Goal: Contribute content: Contribute content

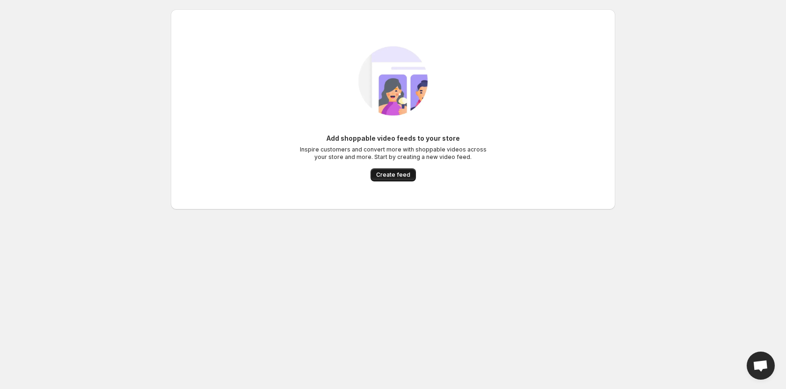
click at [385, 175] on span "Create feed" at bounding box center [393, 174] width 34 height 7
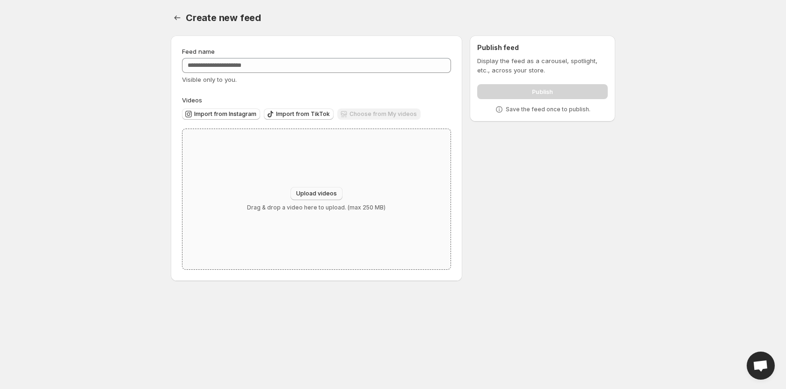
click at [317, 190] on button "Upload videos" at bounding box center [317, 193] width 52 height 13
type input "**********"
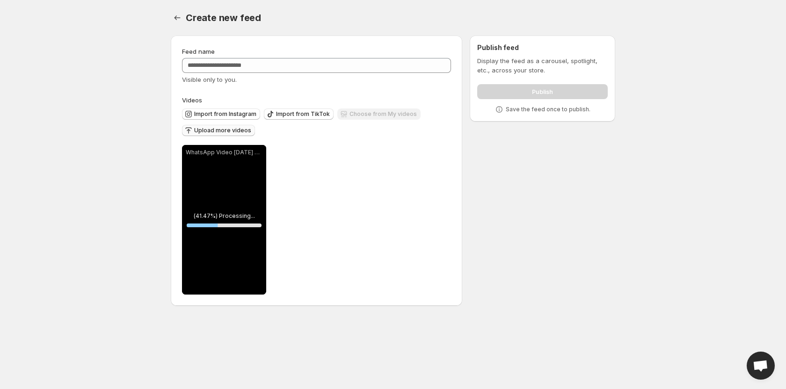
click at [233, 132] on span "Upload more videos" at bounding box center [222, 130] width 57 height 7
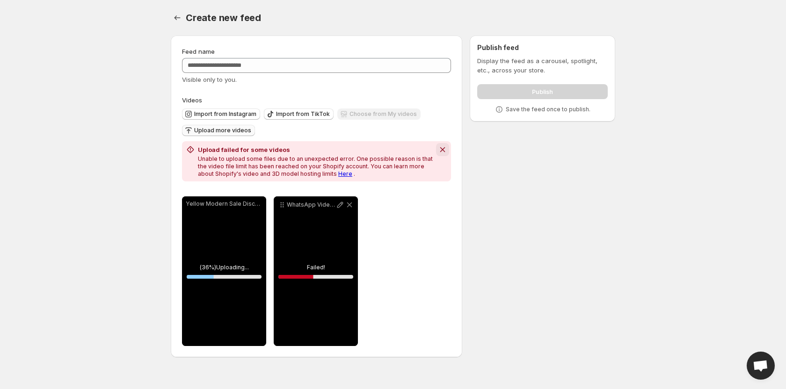
click at [441, 150] on icon "Dismiss notification" at bounding box center [442, 149] width 9 height 9
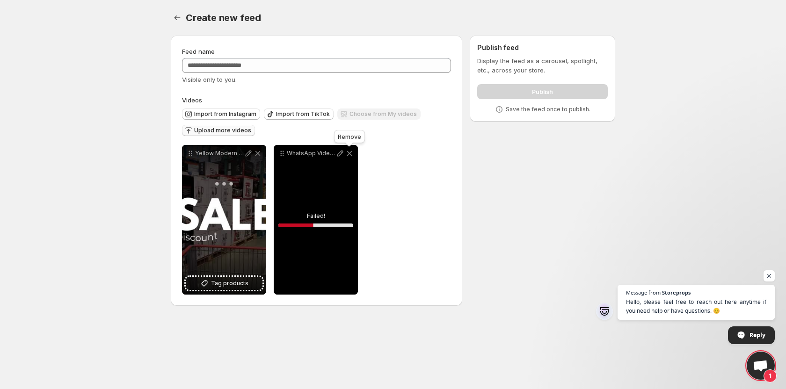
click at [348, 153] on icon at bounding box center [349, 153] width 5 height 5
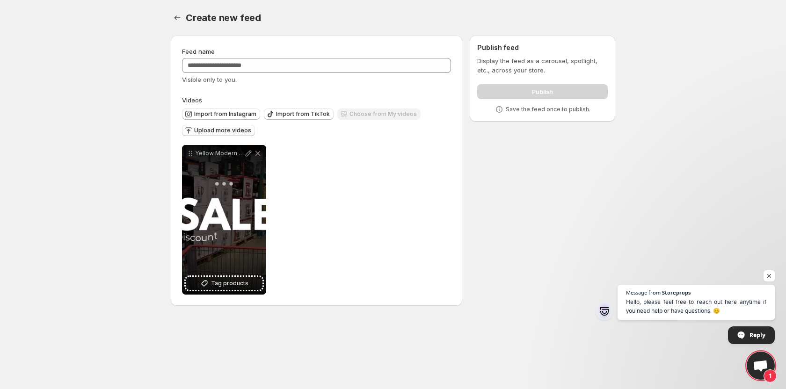
click at [234, 131] on span "Upload more videos" at bounding box center [222, 130] width 57 height 7
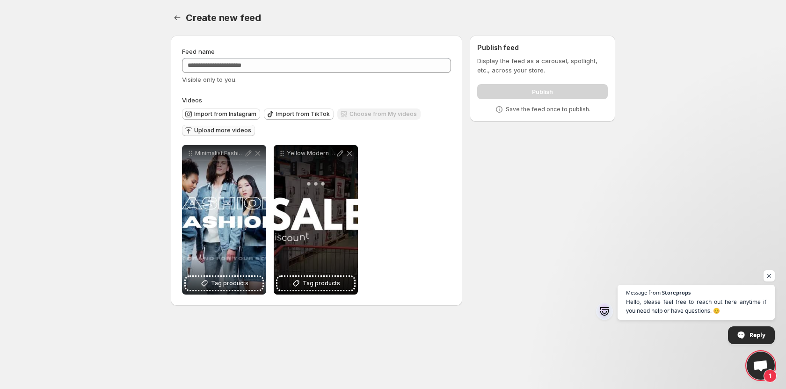
click at [240, 126] on button "Upload more videos" at bounding box center [218, 130] width 73 height 11
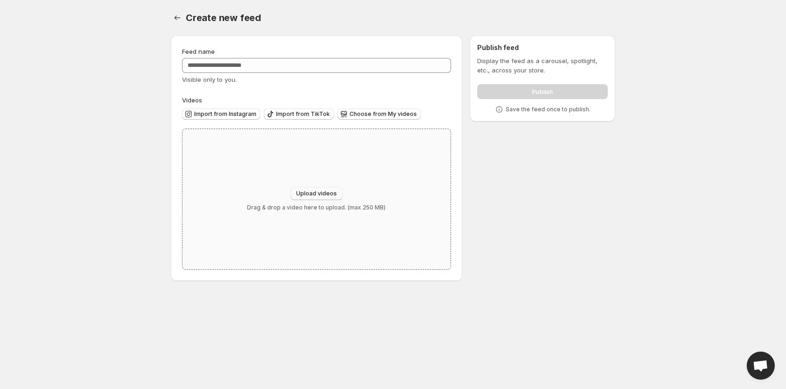
click at [308, 192] on span "Upload videos" at bounding box center [316, 193] width 41 height 7
type input "**********"
click at [317, 189] on button "Upload videos" at bounding box center [317, 193] width 52 height 13
type input "**********"
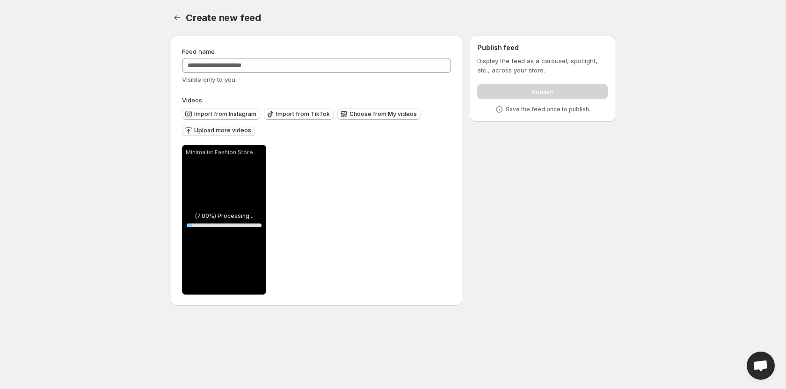
click at [216, 131] on span "Upload more videos" at bounding box center [222, 130] width 57 height 7
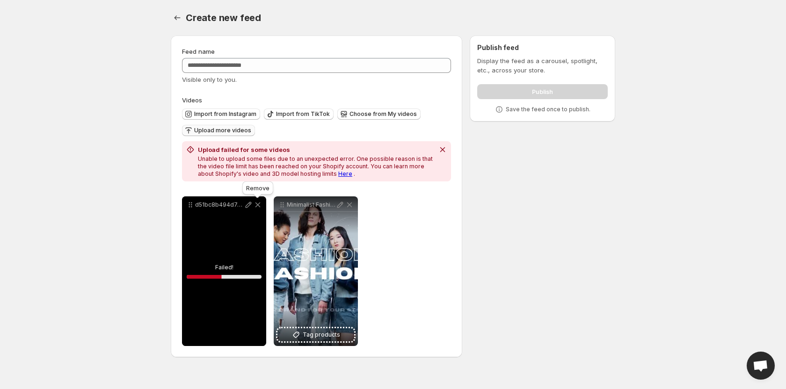
click at [257, 204] on icon at bounding box center [257, 205] width 5 height 5
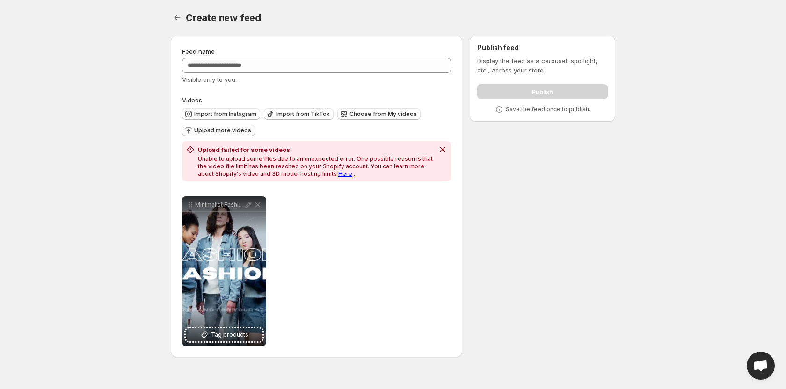
click at [219, 134] on button "Upload more videos" at bounding box center [218, 130] width 73 height 11
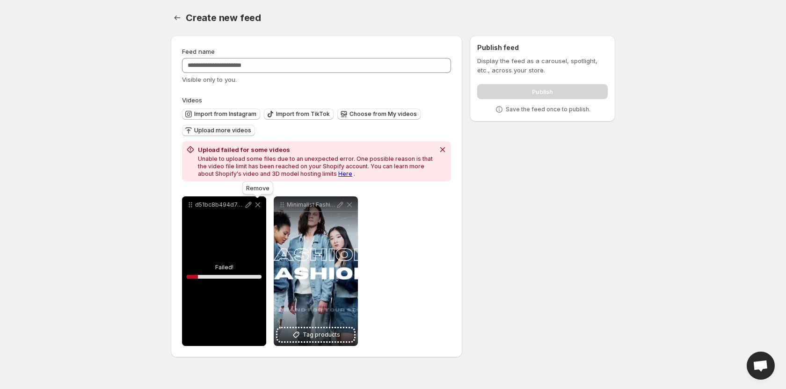
click at [254, 203] on icon at bounding box center [257, 204] width 9 height 9
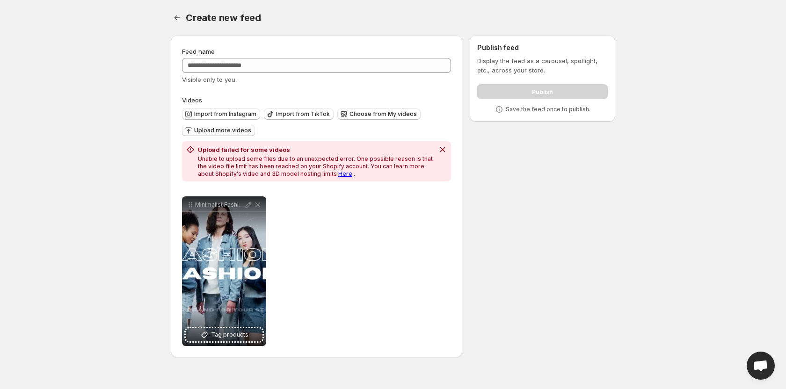
click at [244, 135] on button "Upload more videos" at bounding box center [218, 130] width 73 height 11
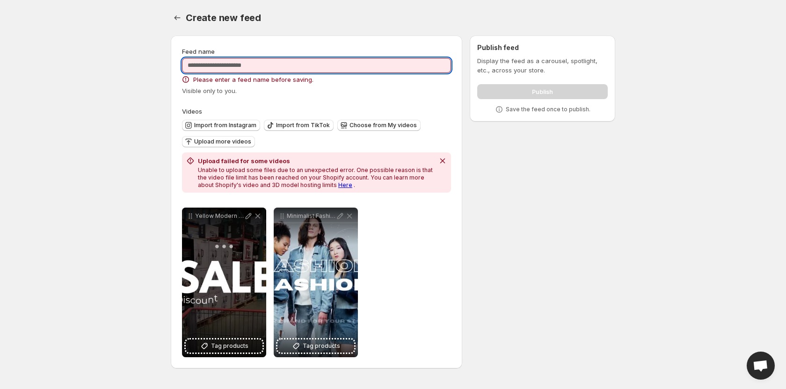
click at [348, 62] on input "Feed name" at bounding box center [316, 65] width 269 height 15
type input "****"
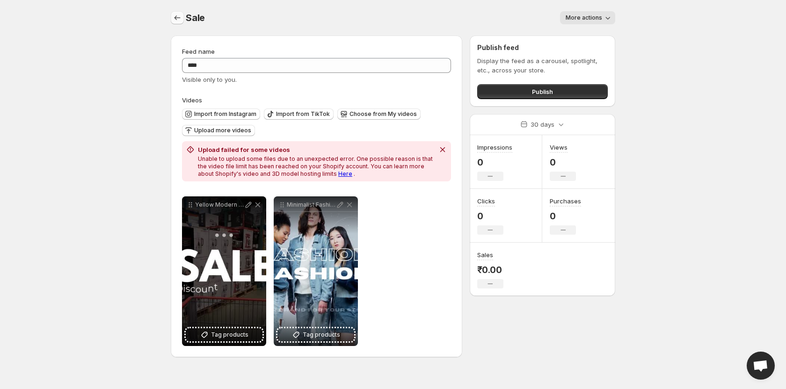
click at [180, 14] on icon "Settings" at bounding box center [177, 17] width 9 height 9
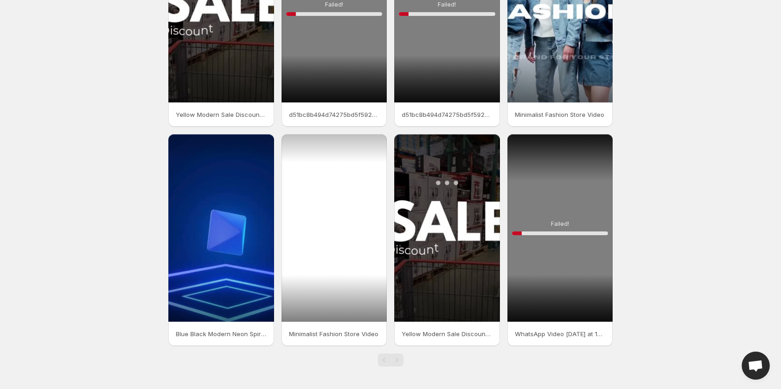
scroll to position [12, 0]
